Goal: Information Seeking & Learning: Learn about a topic

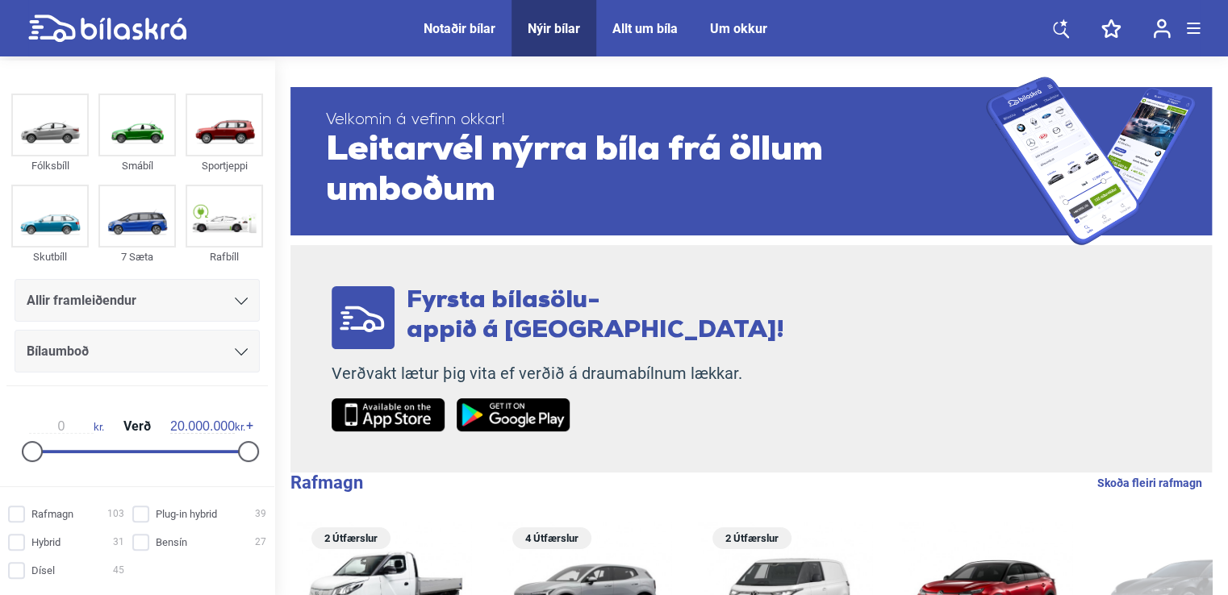
click at [458, 25] on div "Notaðir bílar" at bounding box center [460, 28] width 72 height 15
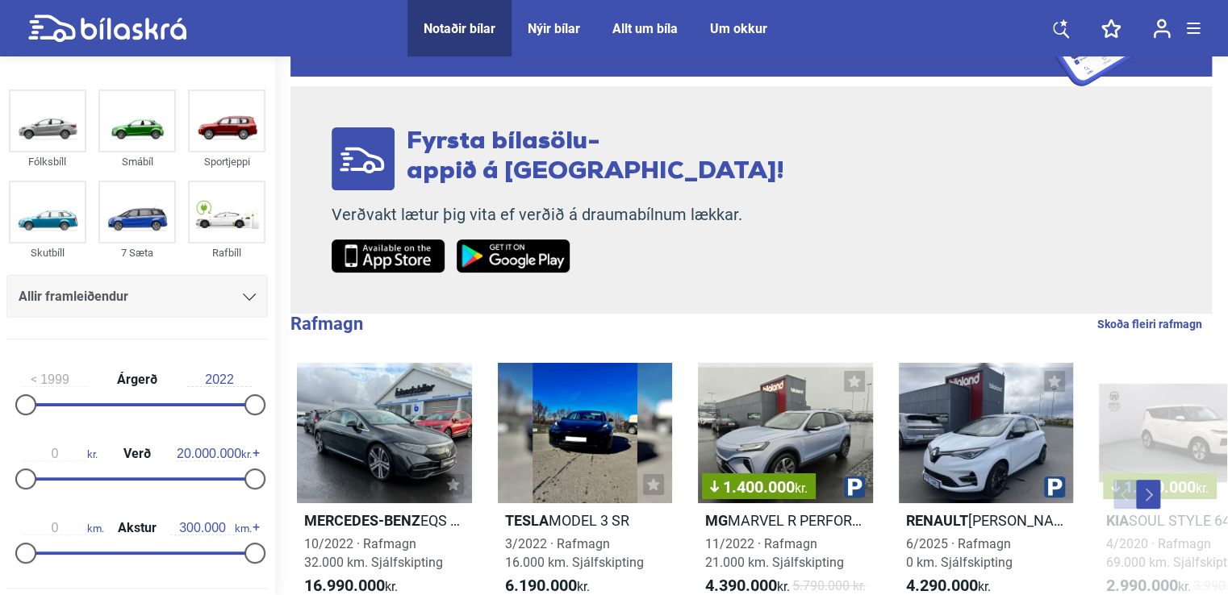
scroll to position [161, 0]
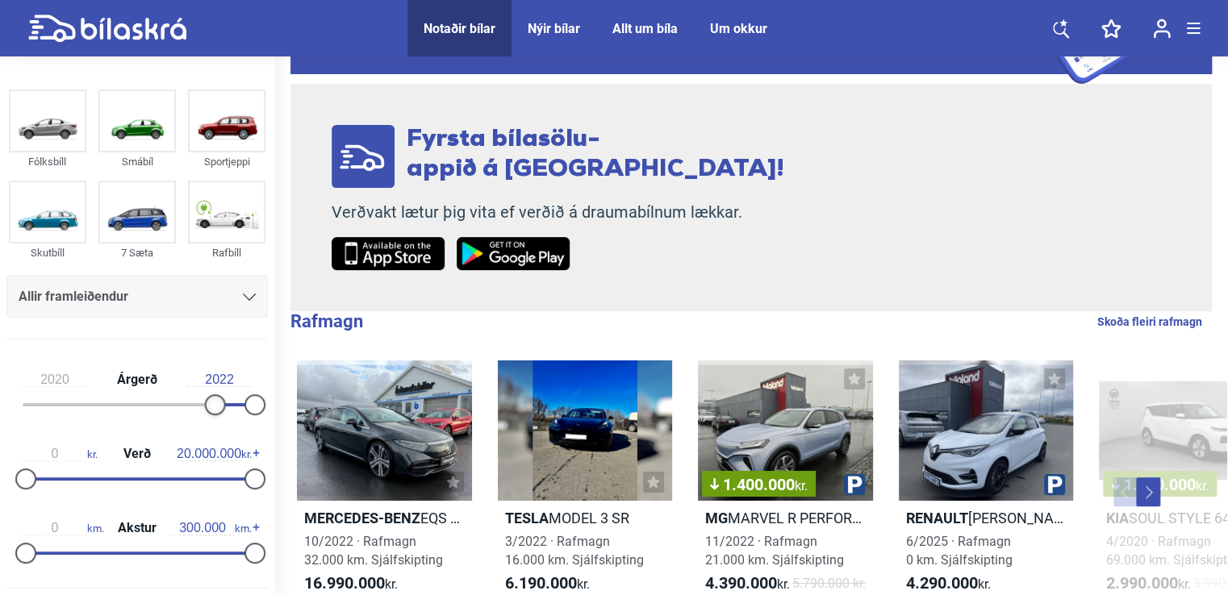
type input "2021"
drag, startPoint x: 23, startPoint y: 402, endPoint x: 261, endPoint y: 407, distance: 238.1
click at [261, 407] on div "2021 Árgerð 2022" at bounding box center [136, 390] width 261 height 74
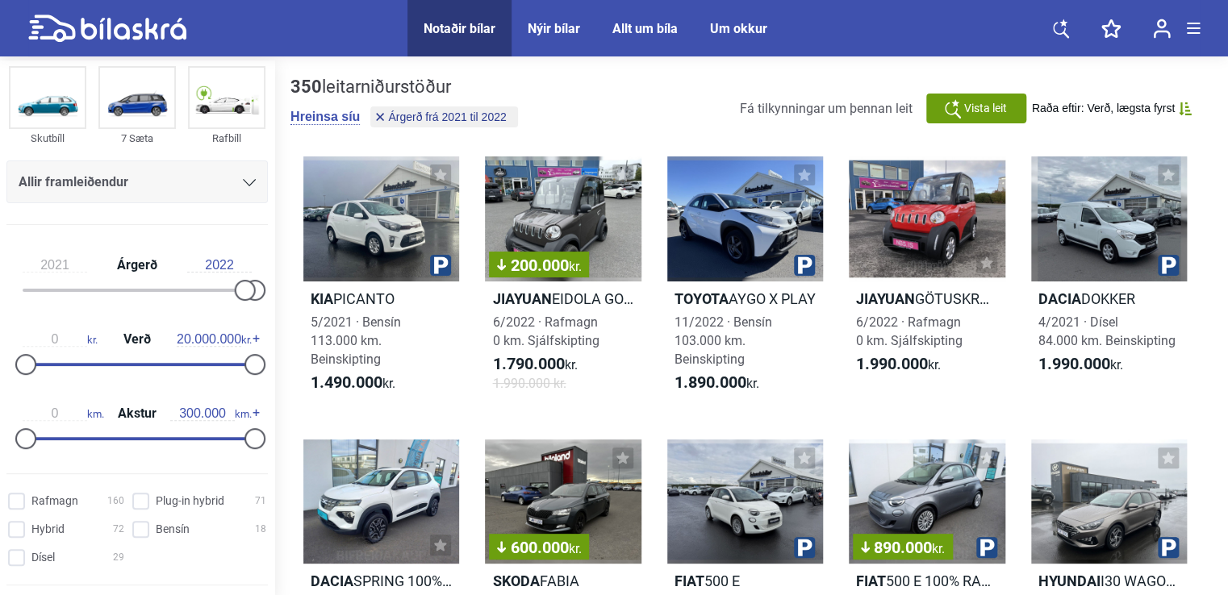
scroll to position [161, 0]
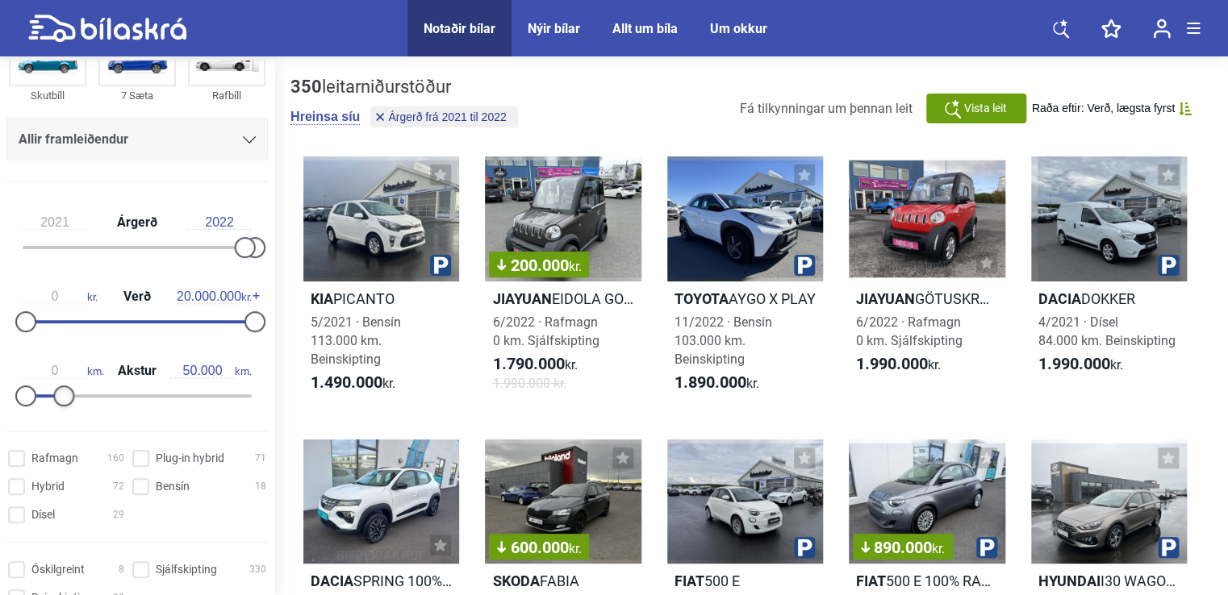
type input "40.000"
drag, startPoint x: 251, startPoint y: 399, endPoint x: 61, endPoint y: 402, distance: 190.4
click at [61, 402] on div at bounding box center [56, 396] width 21 height 21
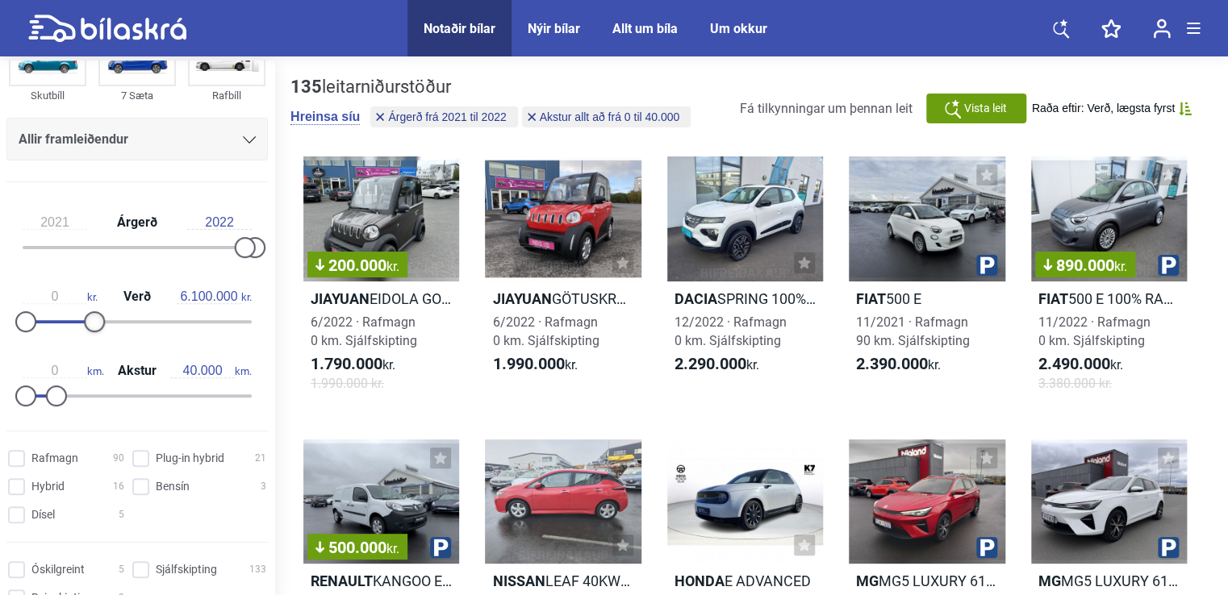
type input "6.200.000"
drag, startPoint x: 244, startPoint y: 324, endPoint x: 90, endPoint y: 325, distance: 154.1
click at [90, 325] on div at bounding box center [96, 321] width 21 height 21
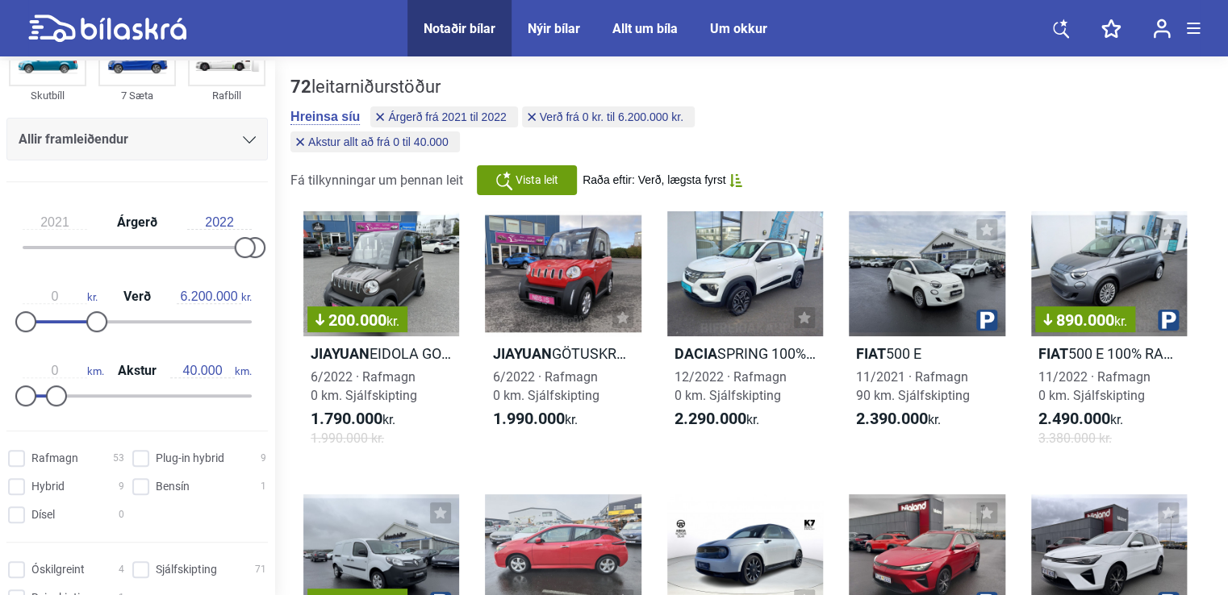
click at [209, 218] on input "2022" at bounding box center [219, 222] width 65 height 15
click at [228, 218] on input "2022" at bounding box center [219, 222] width 65 height 15
type input "2022"
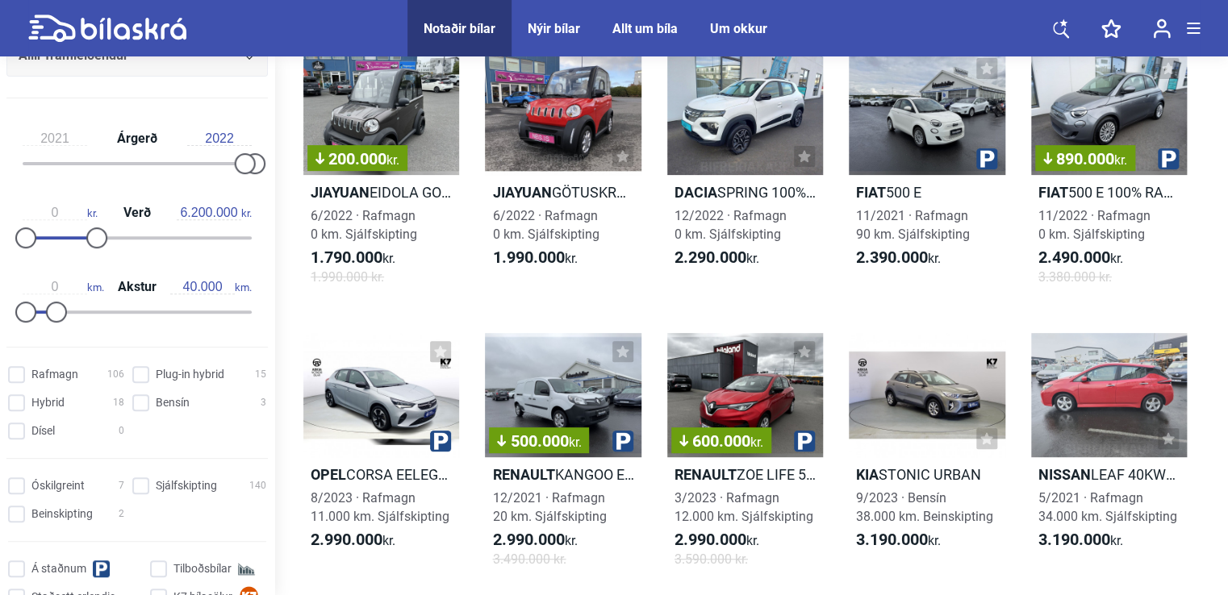
scroll to position [242, 0]
click at [29, 397] on input "Hybrid 18" at bounding box center [68, 403] width 116 height 17
checkbox input "true"
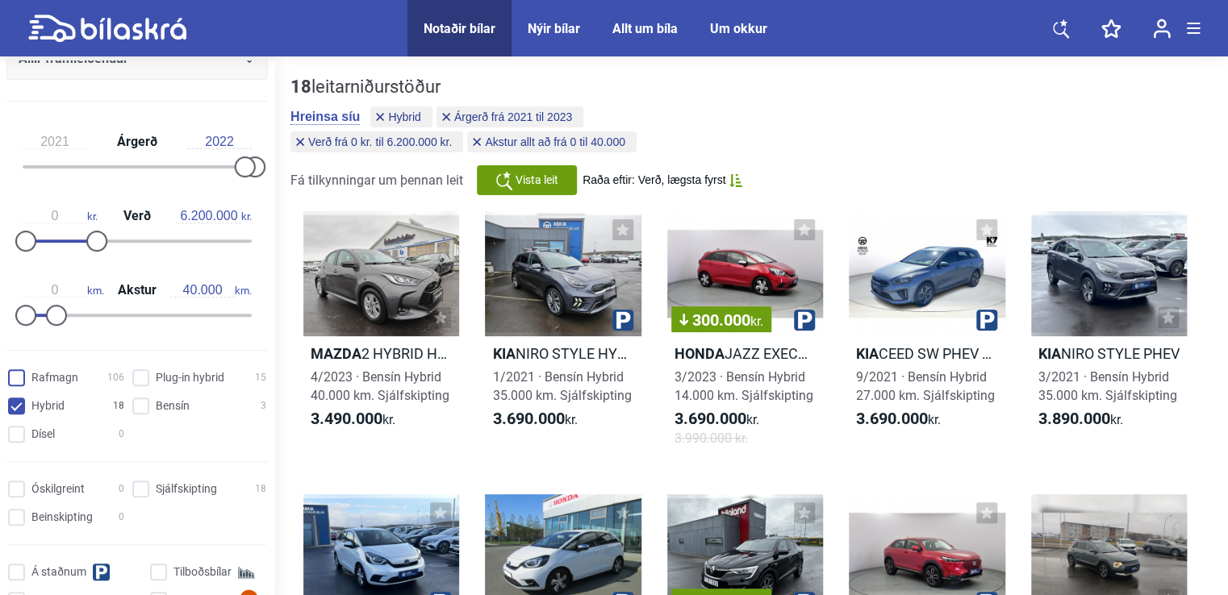
click at [19, 379] on input "Rafmagn 106" at bounding box center [68, 378] width 116 height 17
checkbox input "true"
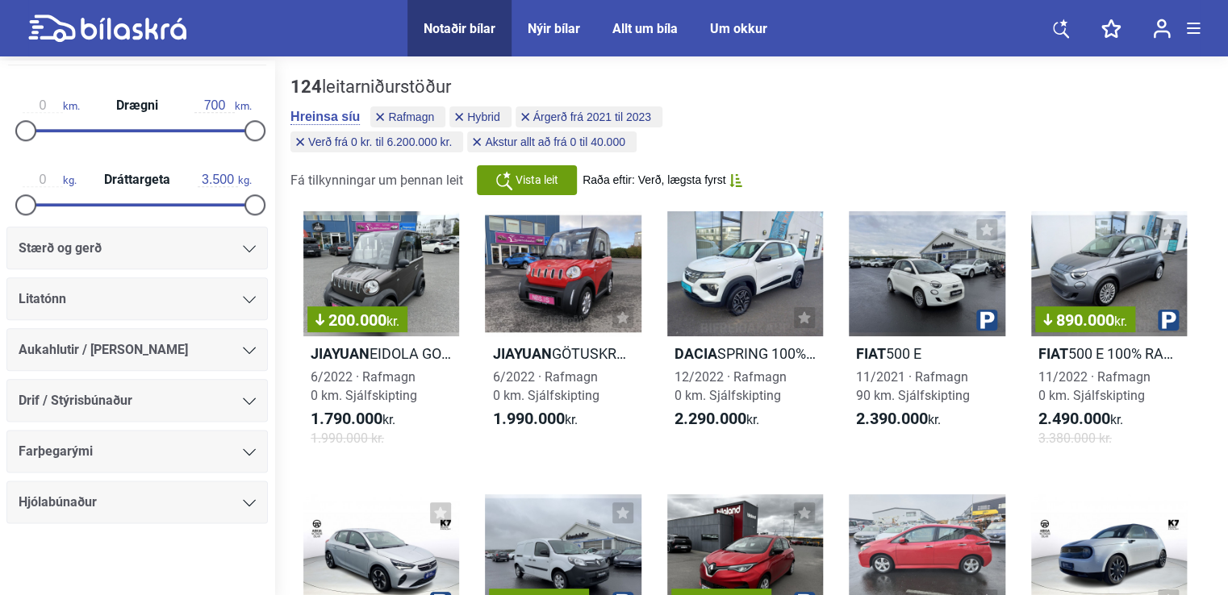
scroll to position [806, 0]
click at [244, 346] on icon at bounding box center [249, 349] width 13 height 7
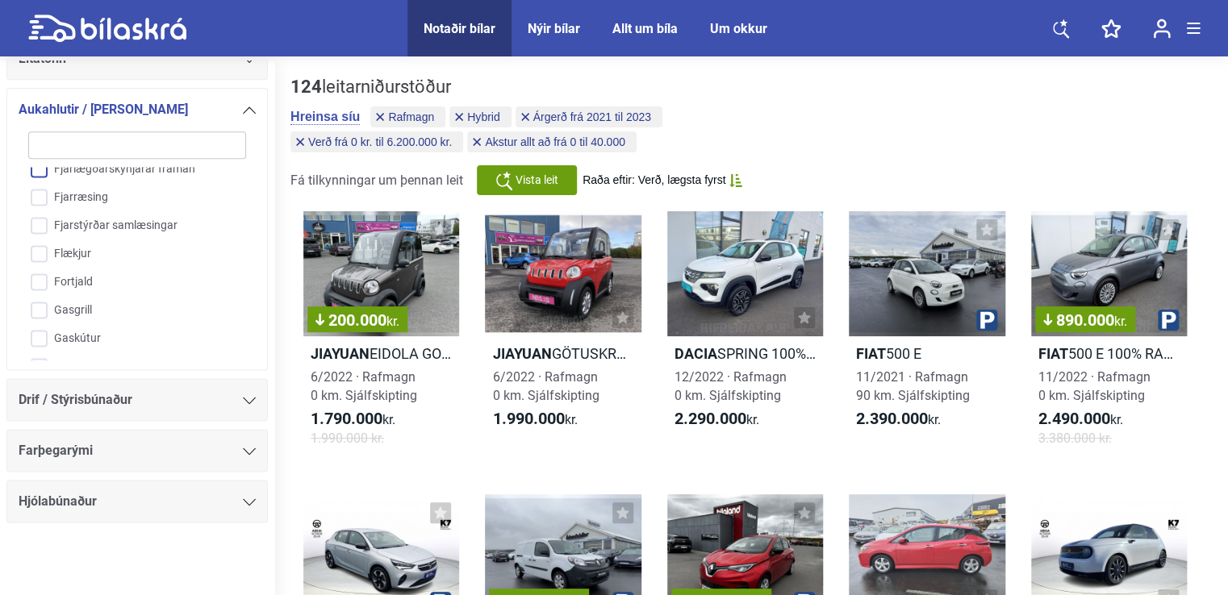
scroll to position [855, 0]
click at [1081, 124] on div "124 leitarniðurstöður [PERSON_NAME] síu Rafmagn Hybrid Árgerð frá 2021 til 2023…" at bounding box center [750, 136] width 921 height 119
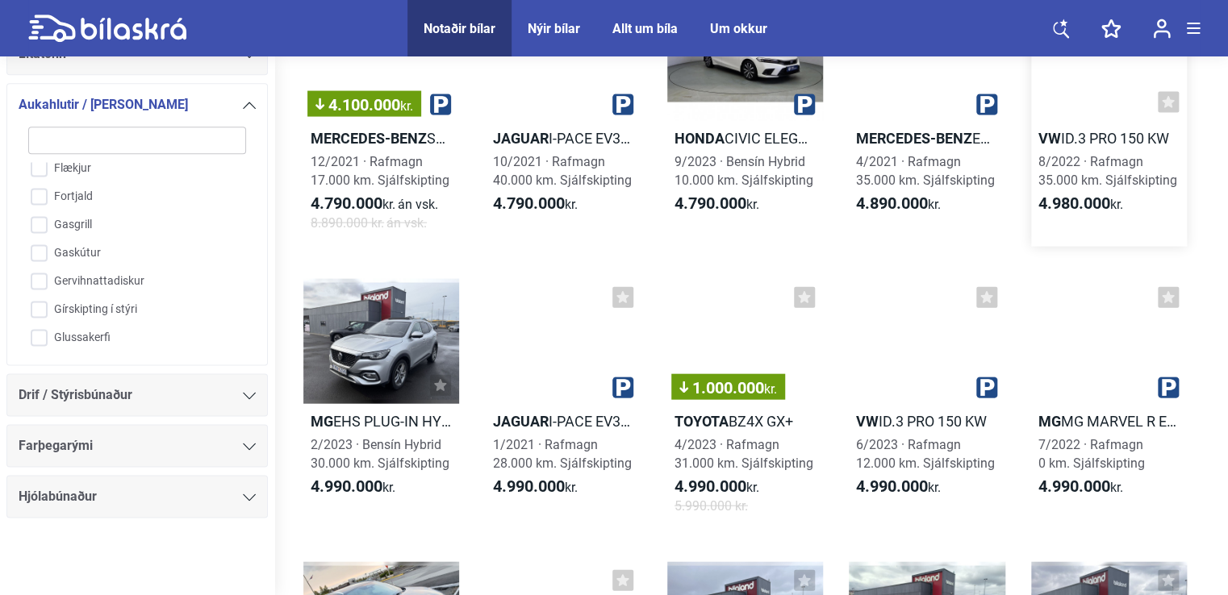
scroll to position [4760, 0]
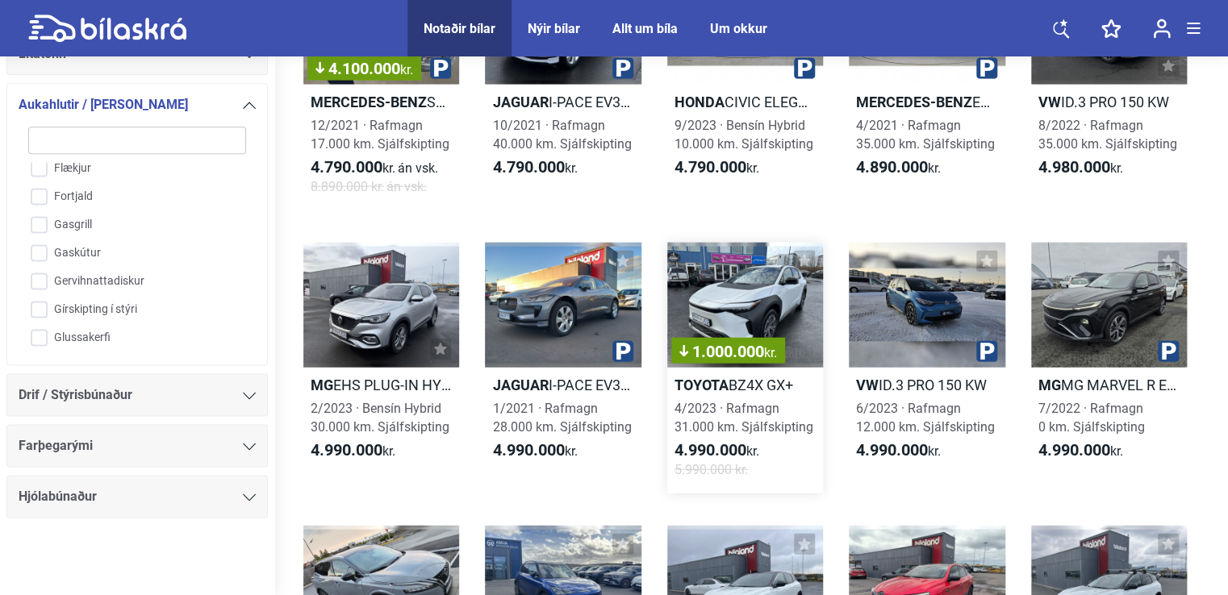
click at [753, 303] on div "1.000.000 kr." at bounding box center [745, 305] width 156 height 125
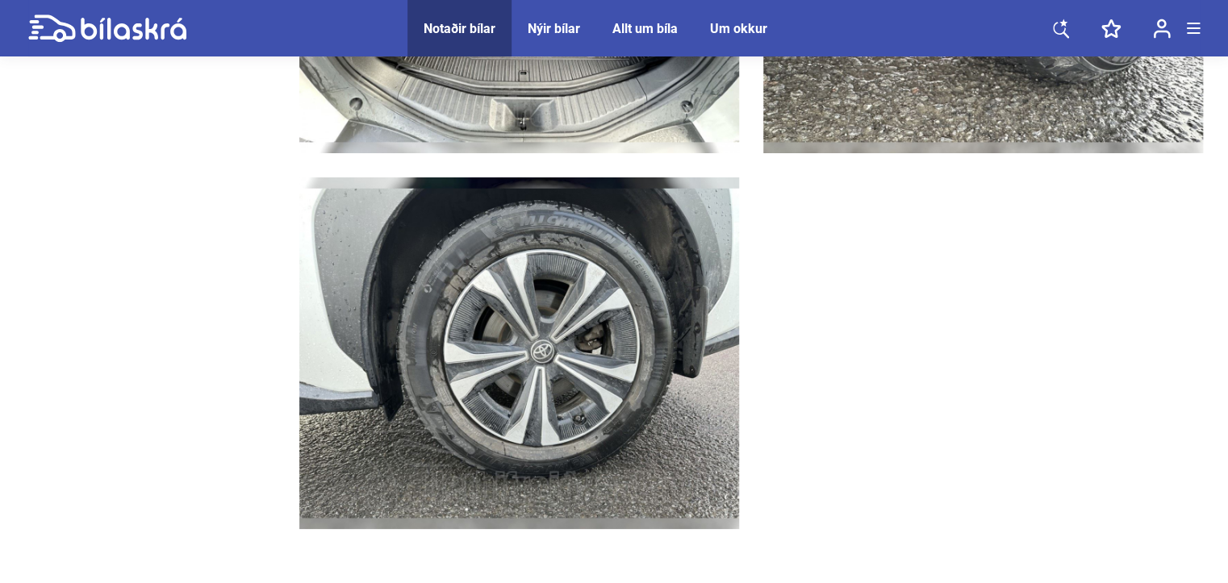
scroll to position [5971, 0]
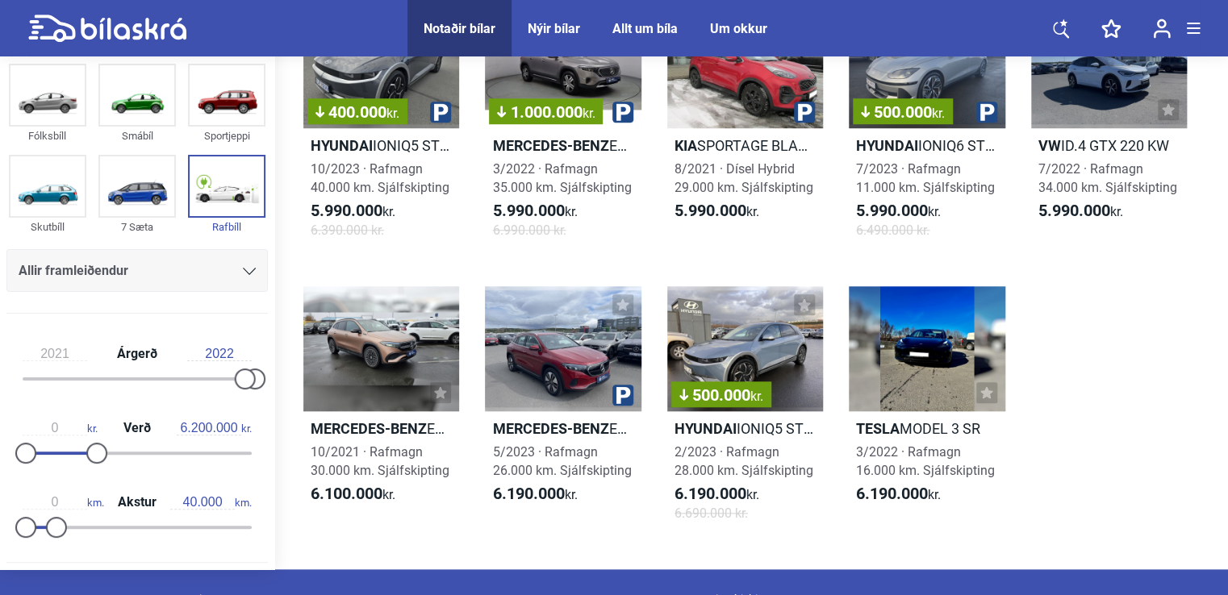
scroll to position [6697, 0]
click at [645, 27] on div "Allt um bíla" at bounding box center [644, 28] width 65 height 15
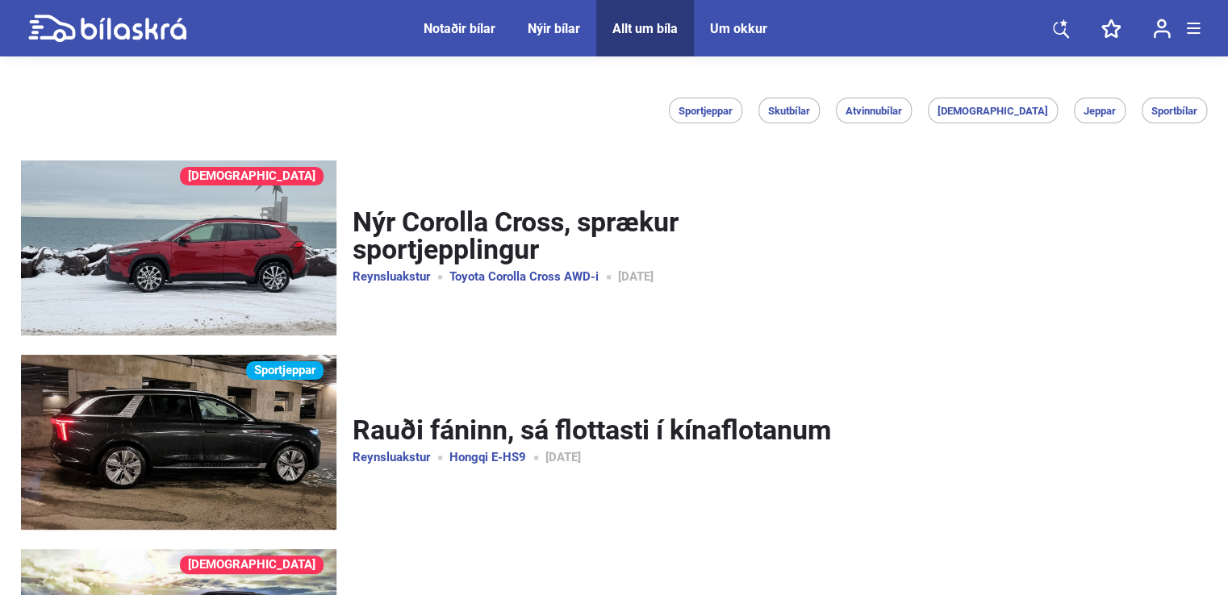
click at [445, 239] on link "Nýr Corolla Cross, sprækur sportjepplingur" at bounding box center [594, 236] width 482 height 56
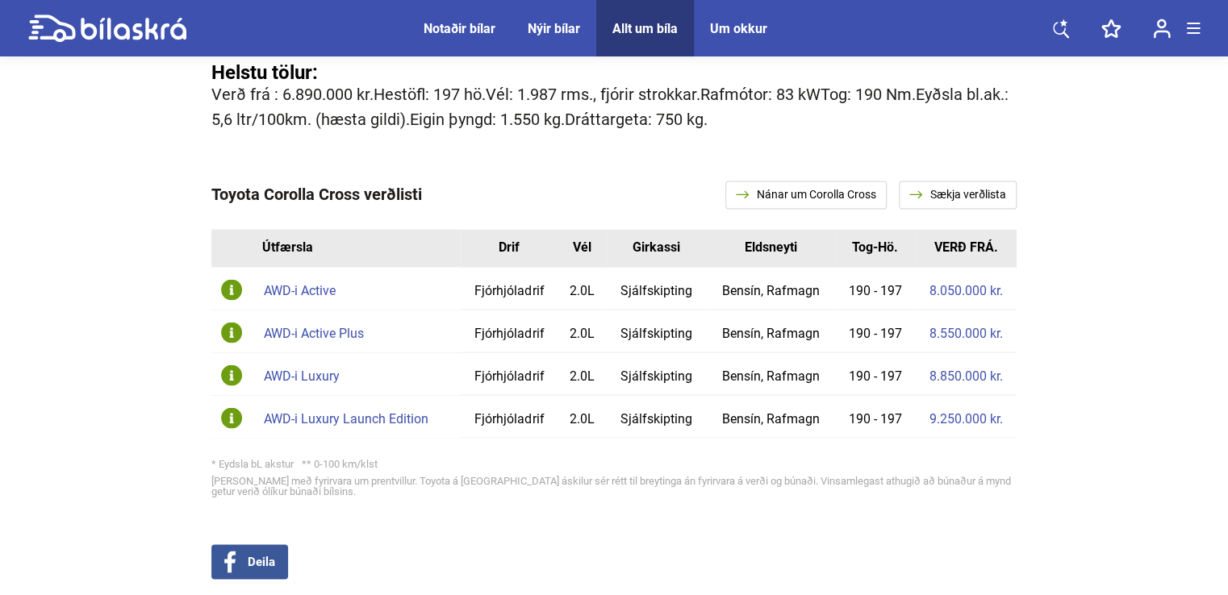
scroll to position [10650, 0]
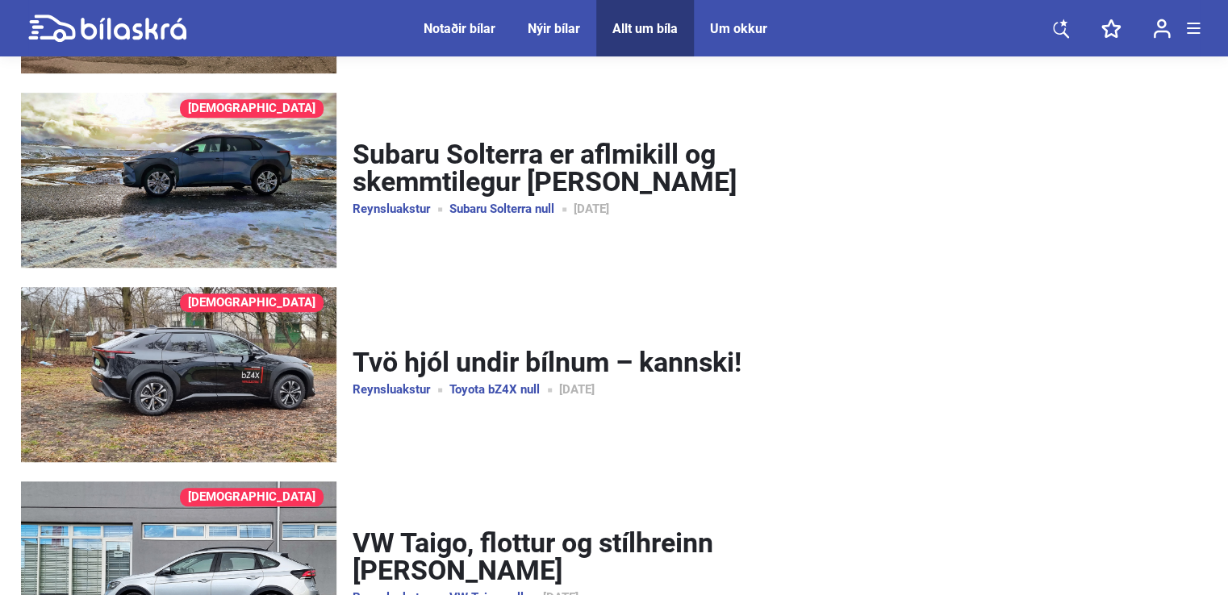
scroll to position [484, 0]
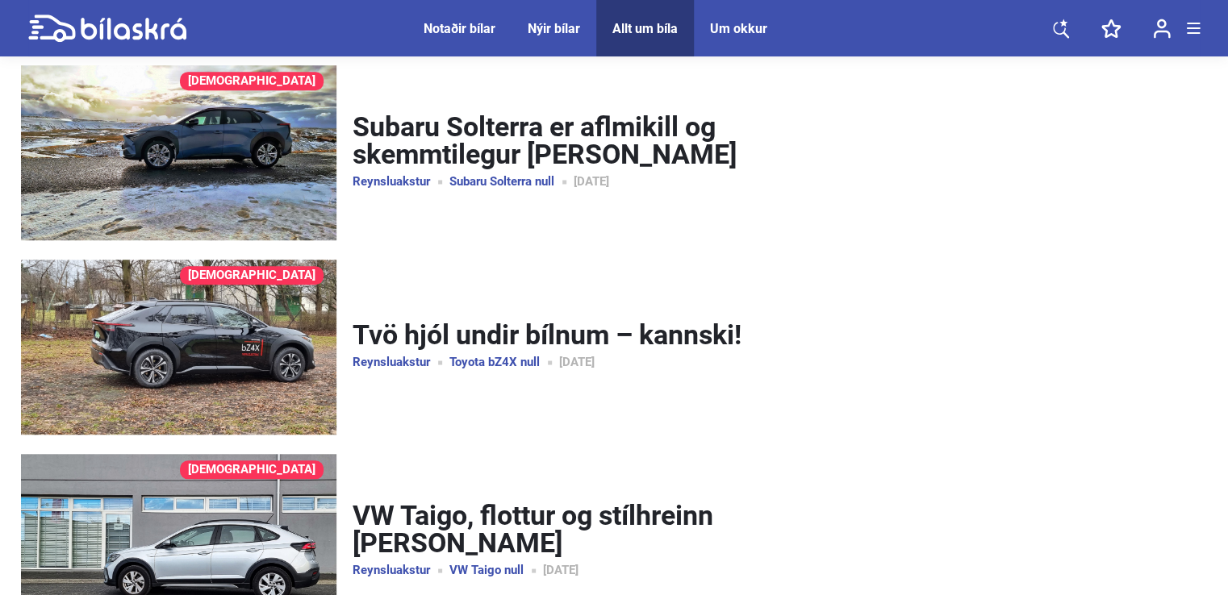
click at [539, 330] on link "Tvö hjól undir bílnum – kannski!" at bounding box center [594, 335] width 482 height 29
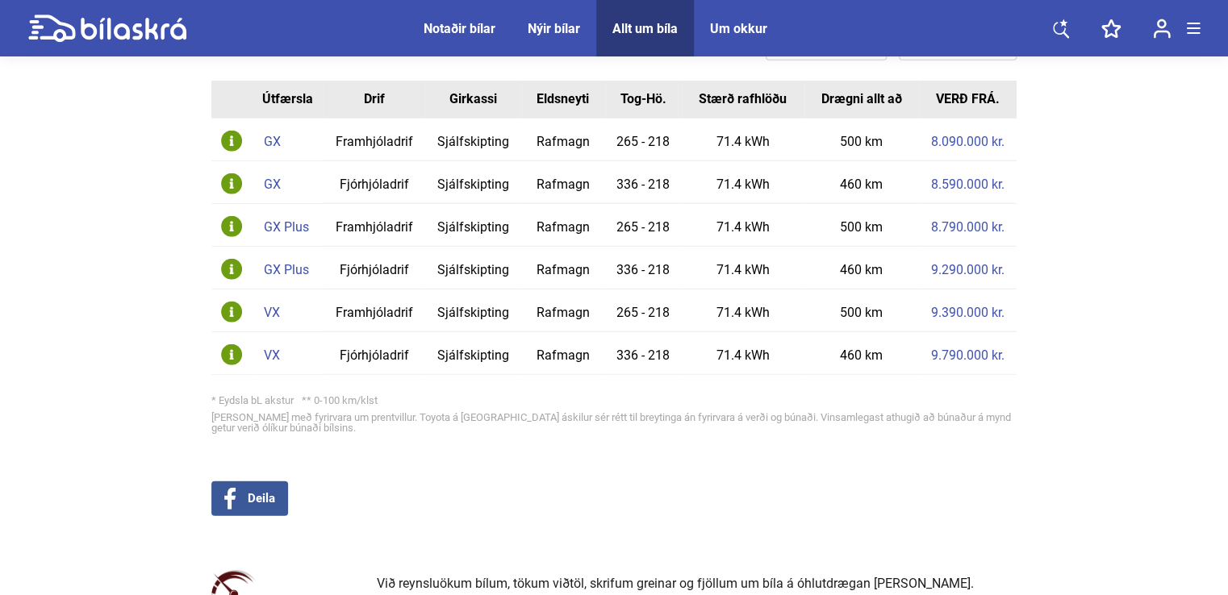
scroll to position [8149, 0]
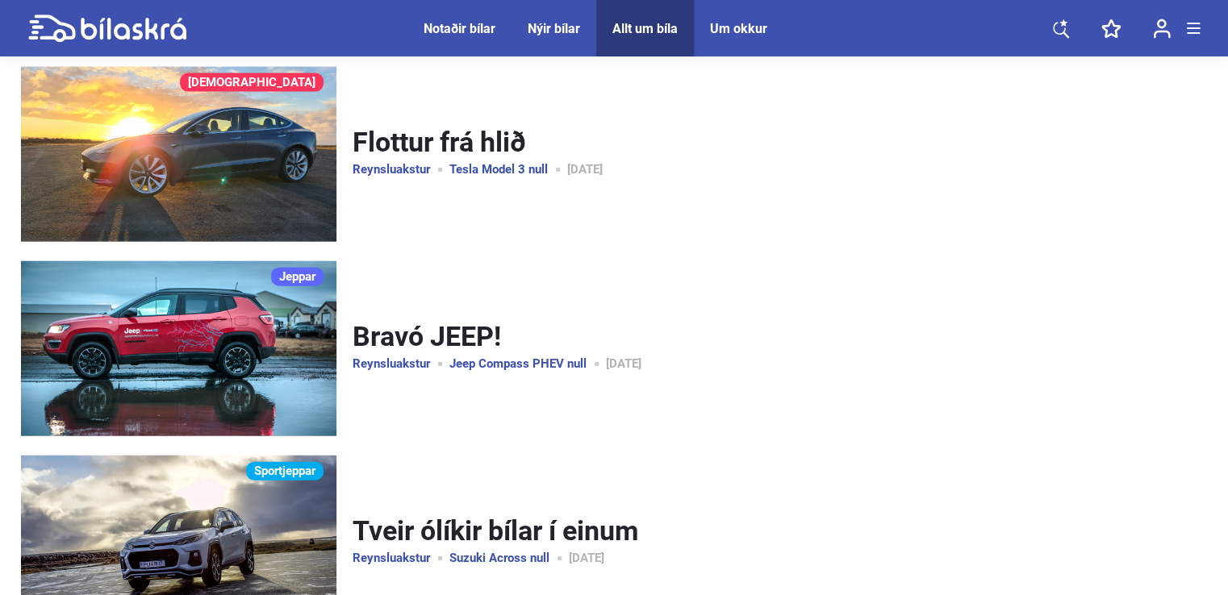
scroll to position [10983, 0]
click at [424, 336] on link "Bravó JEEP!" at bounding box center [594, 337] width 482 height 29
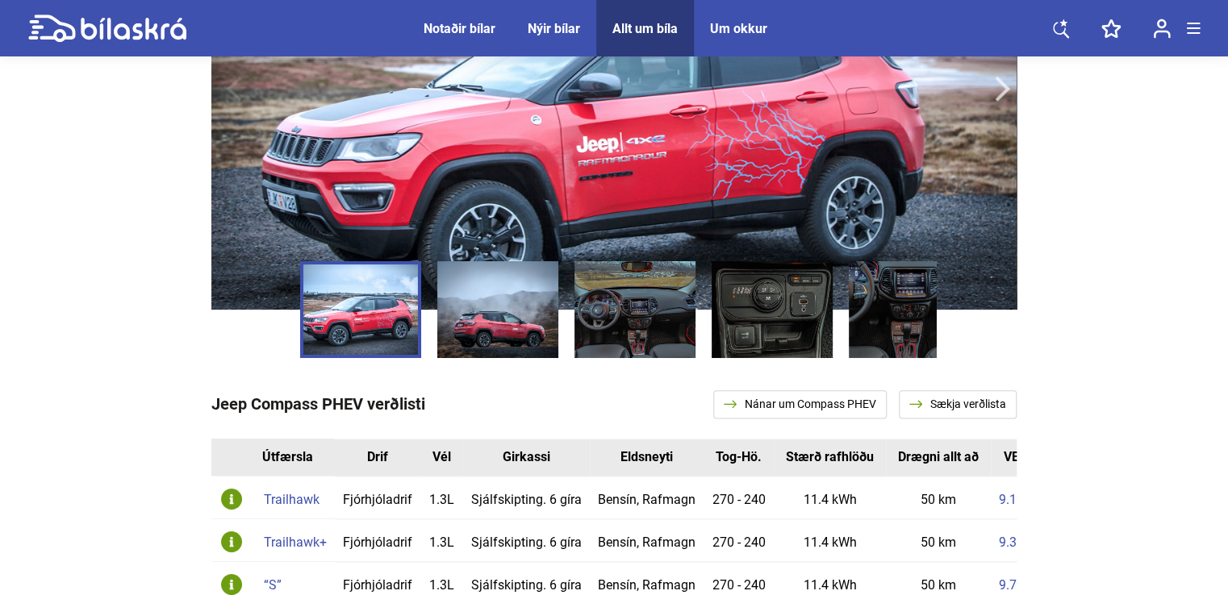
scroll to position [10005, 0]
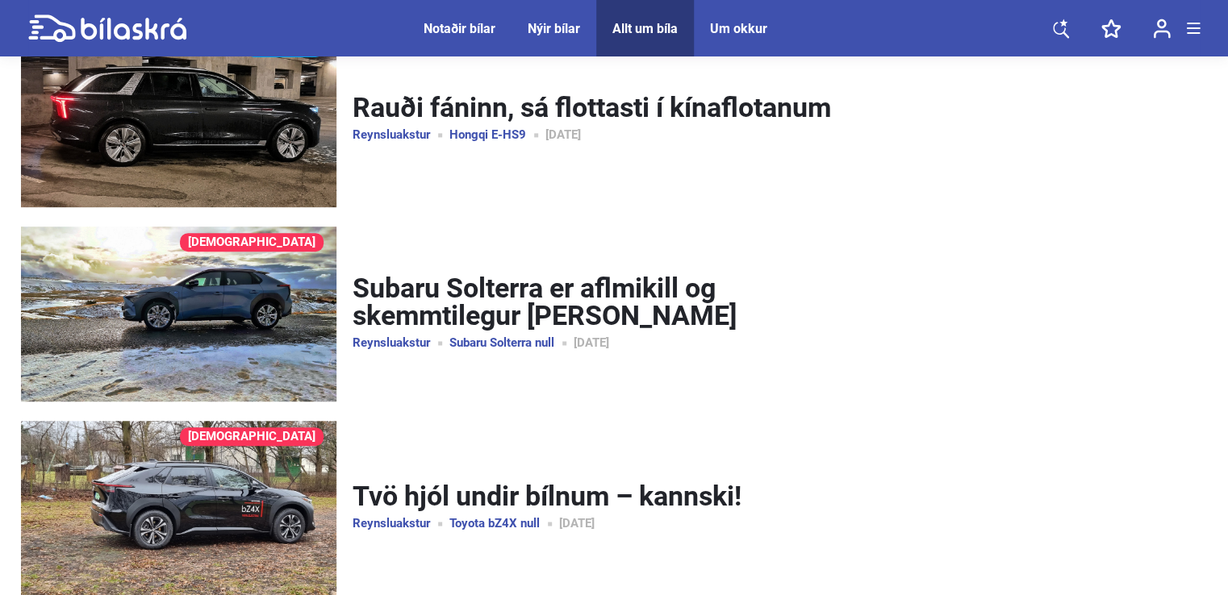
scroll to position [484, 0]
